Goal: Task Accomplishment & Management: Use online tool/utility

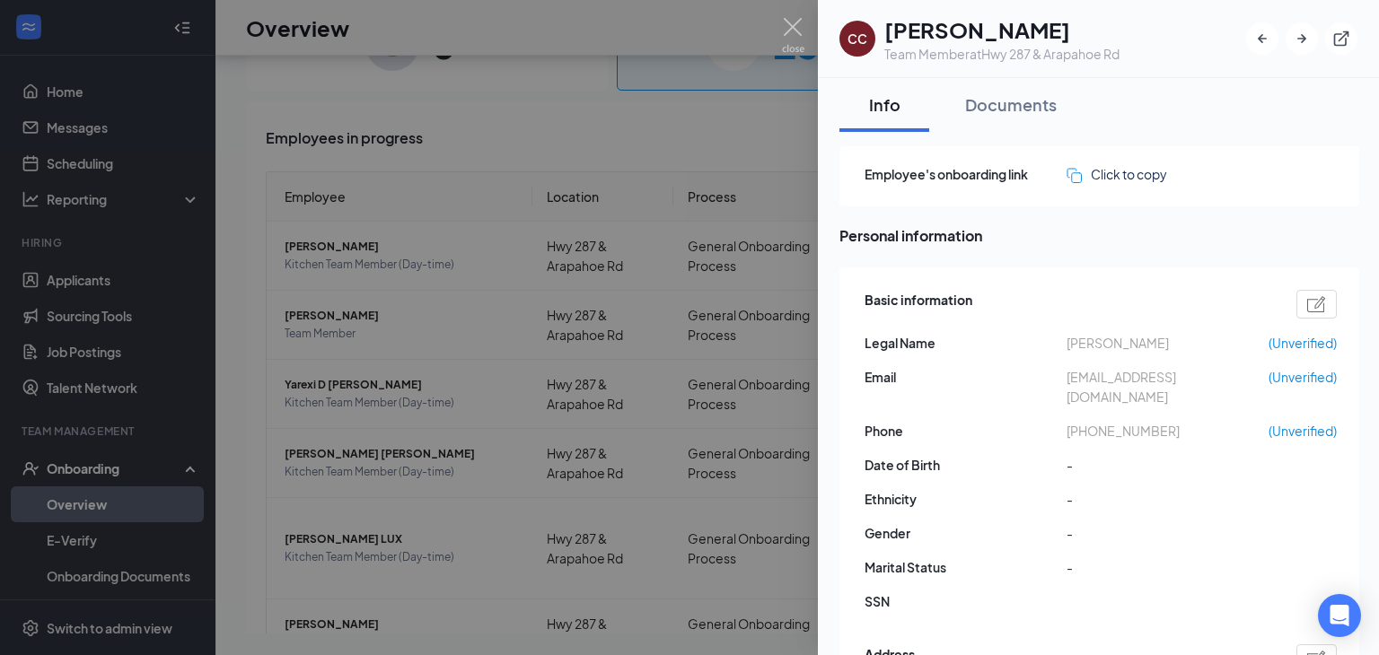
scroll to position [463, 0]
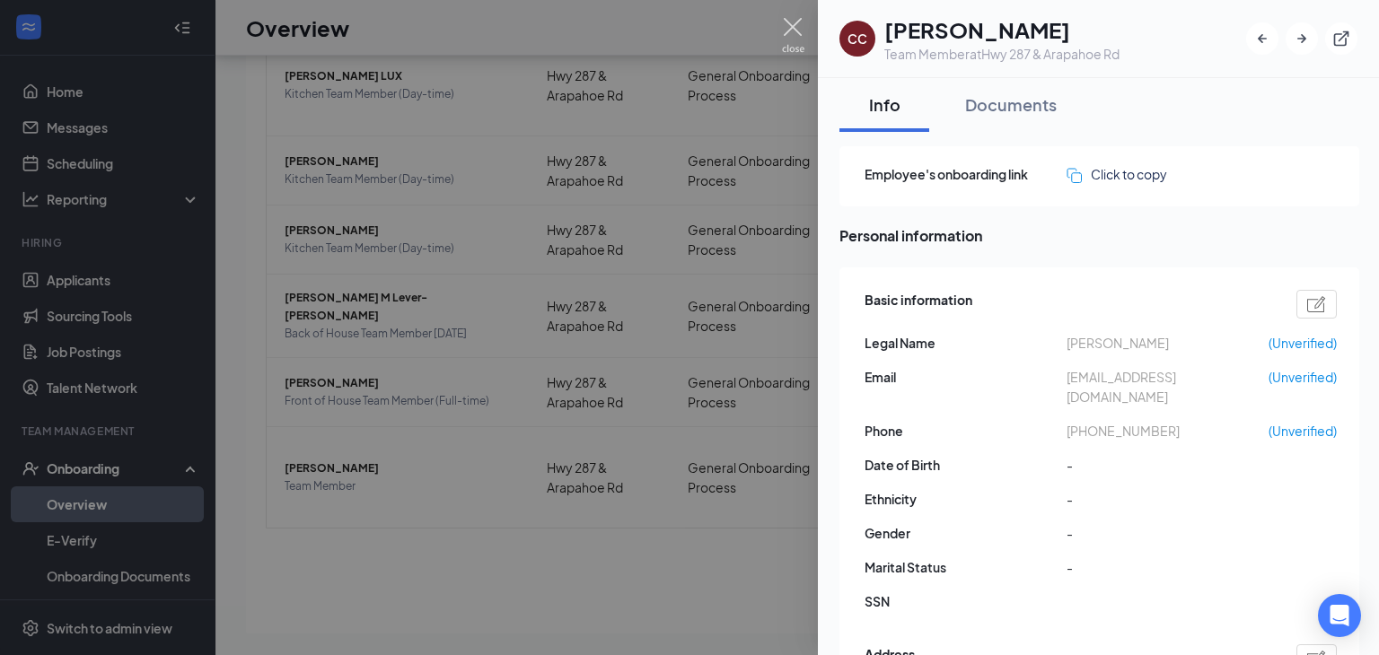
click at [782, 25] on img at bounding box center [793, 35] width 22 height 35
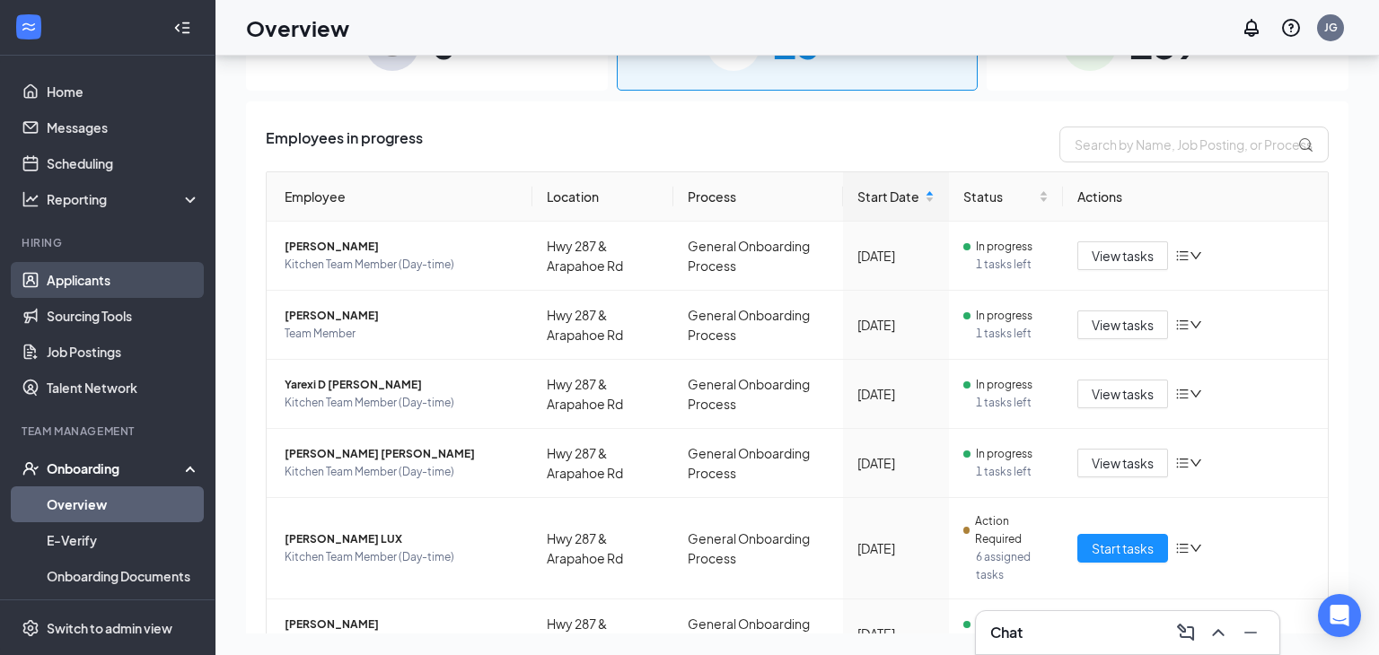
click at [135, 268] on link "Applicants" at bounding box center [124, 280] width 154 height 36
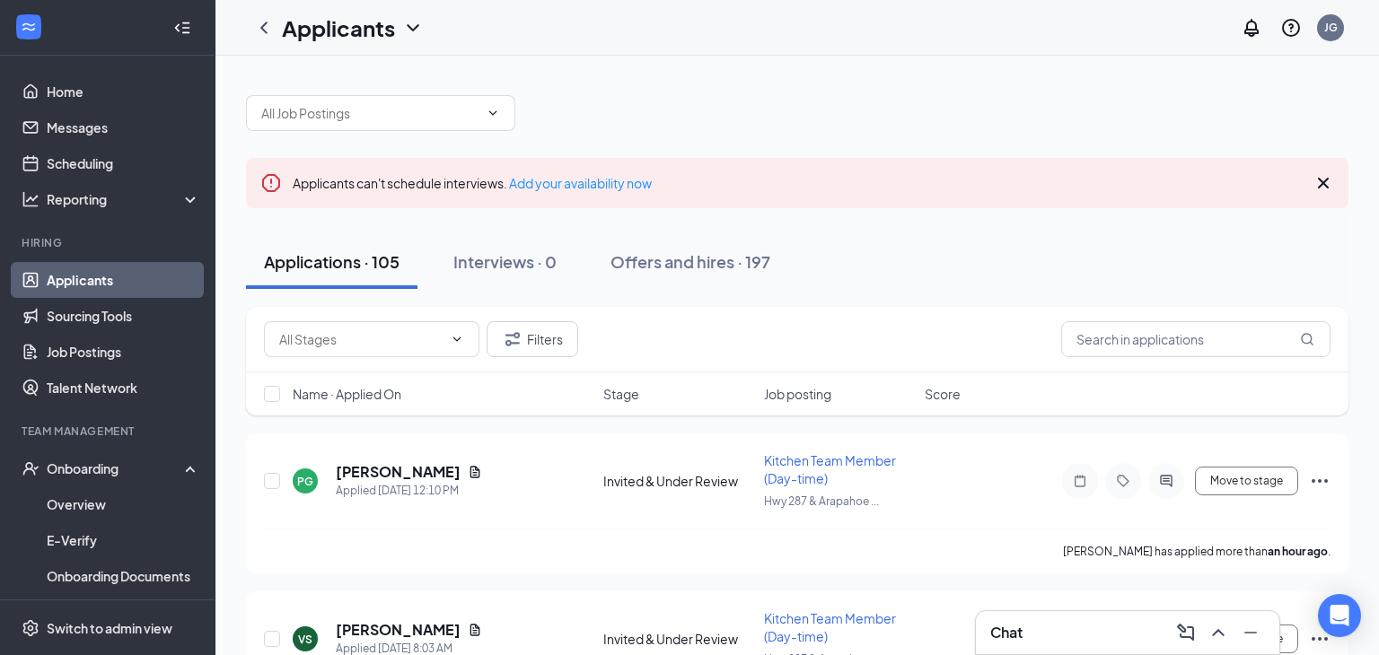
click at [906, 172] on div "Applicants can't schedule interviews. Add your availability now" at bounding box center [797, 183] width 1102 height 50
click at [114, 364] on link "Job Postings" at bounding box center [124, 352] width 154 height 36
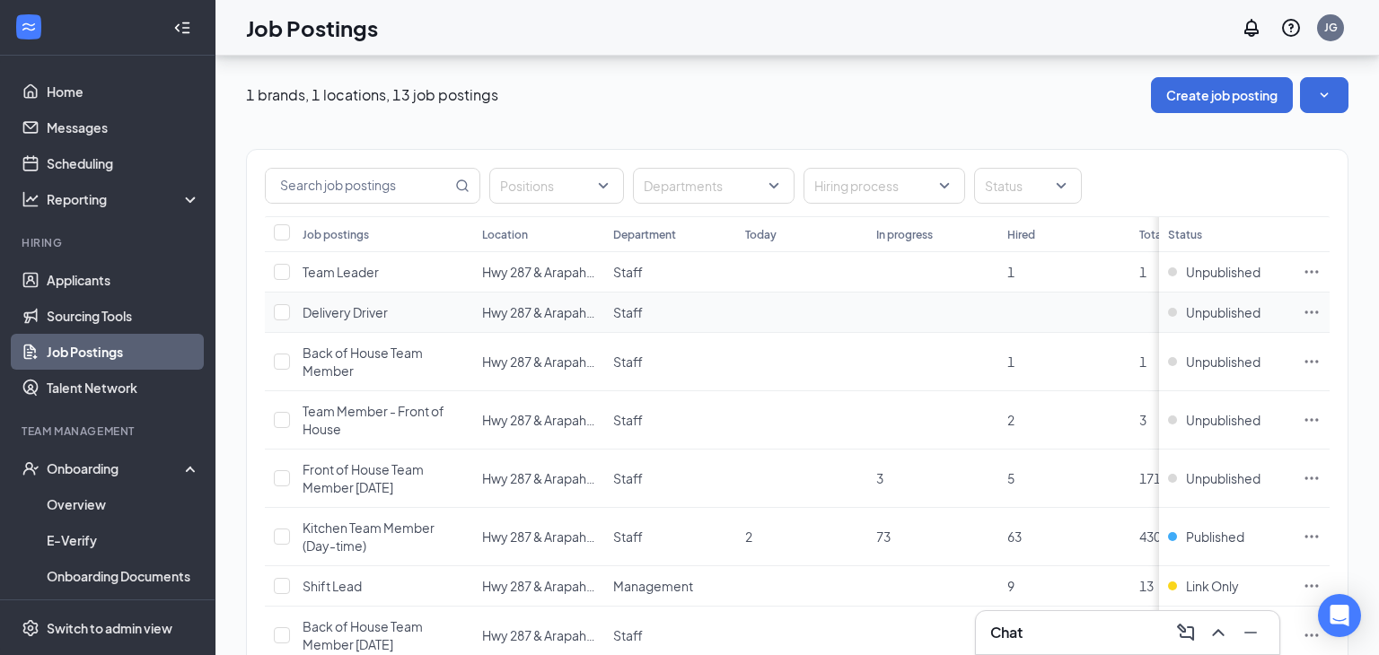
scroll to position [327, 0]
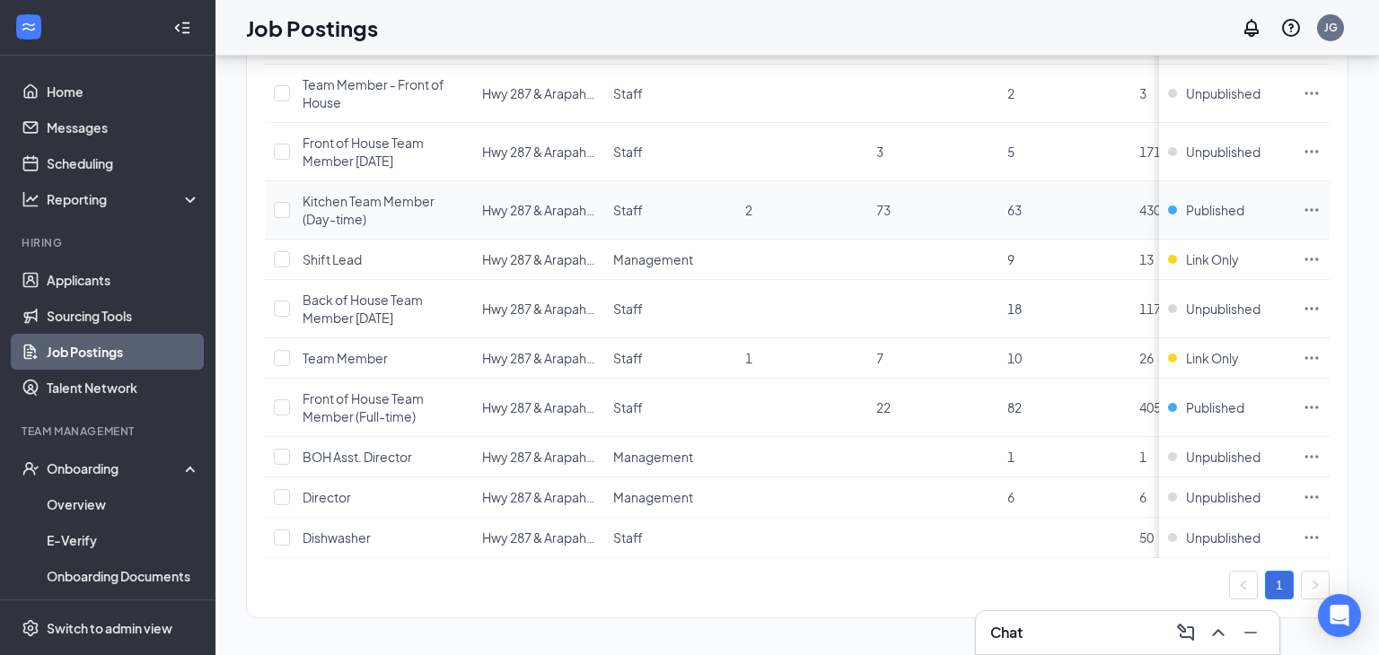
click at [346, 202] on span "Kitchen Team Member (Day-time)" at bounding box center [369, 210] width 132 height 34
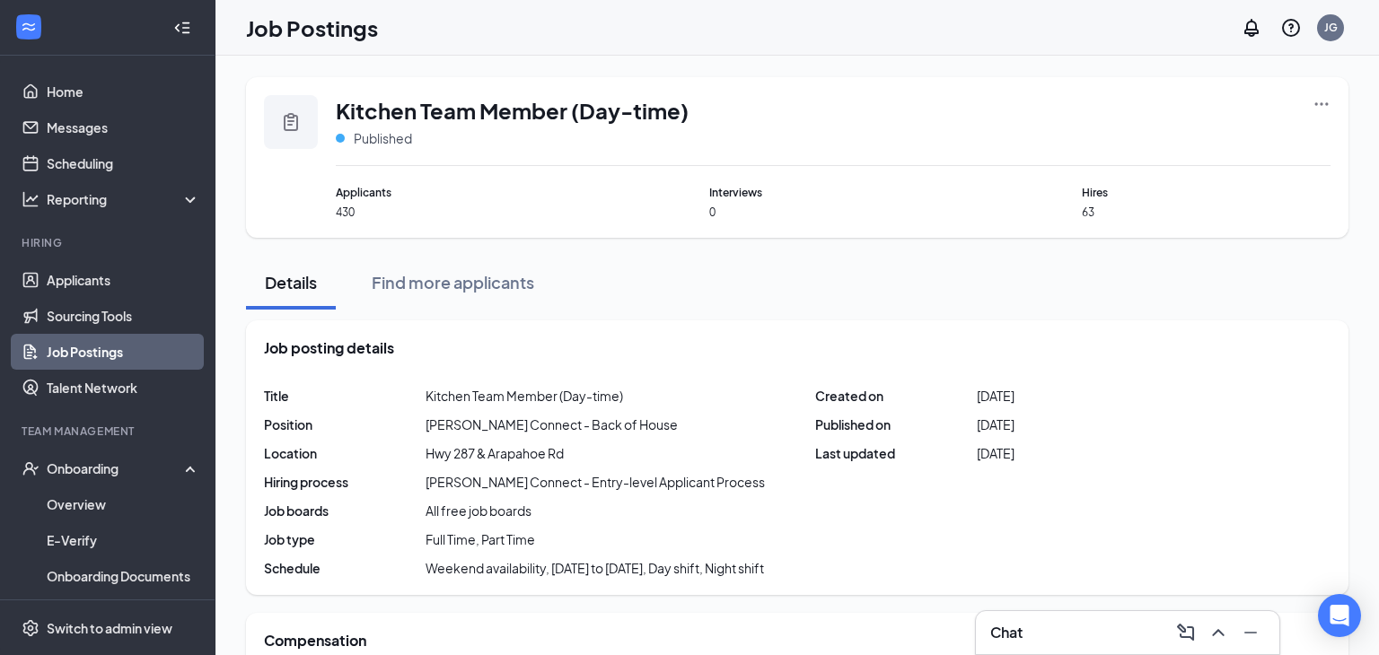
click at [1330, 100] on icon "Ellipses" at bounding box center [1322, 104] width 18 height 18
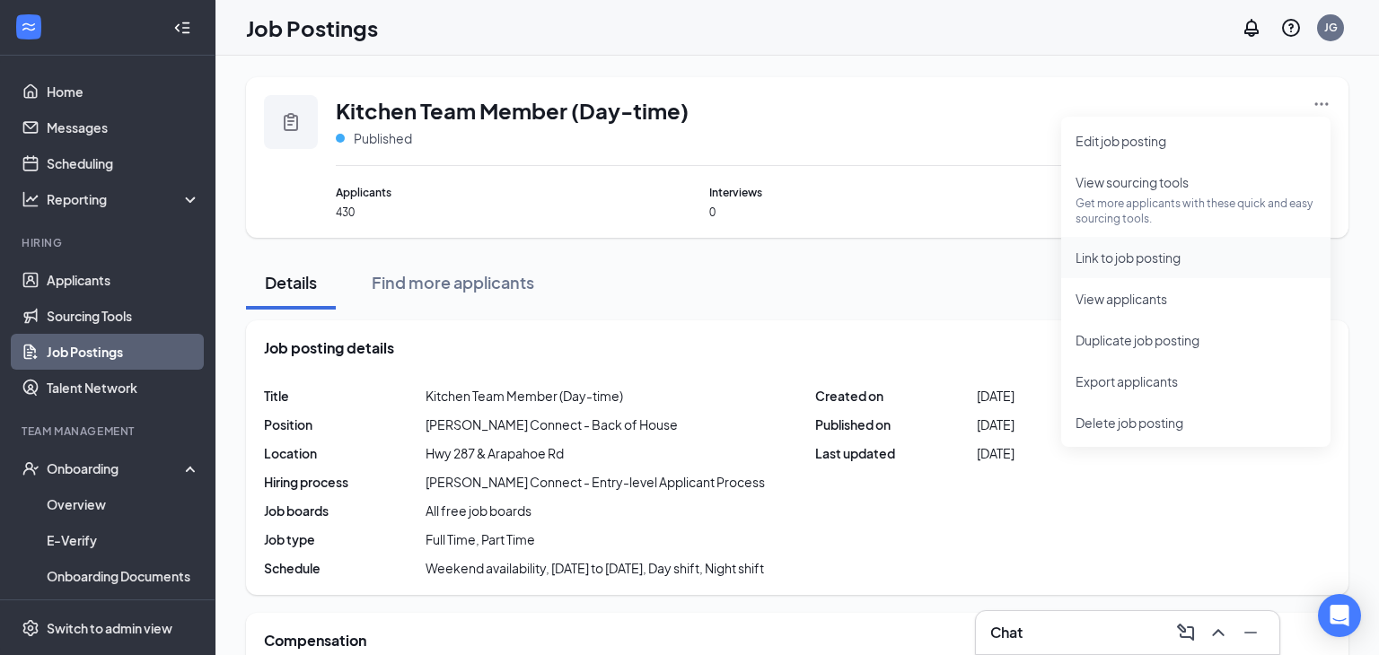
click at [1155, 268] on li "Link to job posting" at bounding box center [1195, 257] width 269 height 41
